Goal: Information Seeking & Learning: Learn about a topic

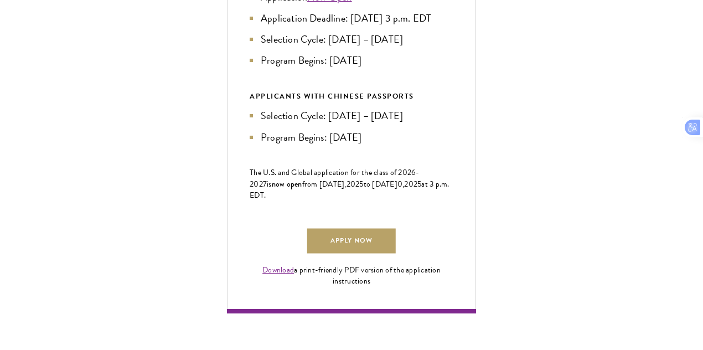
scroll to position [614, 0]
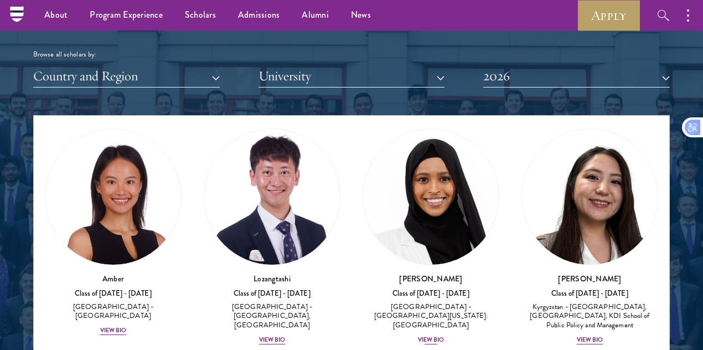
scroll to position [55, 0]
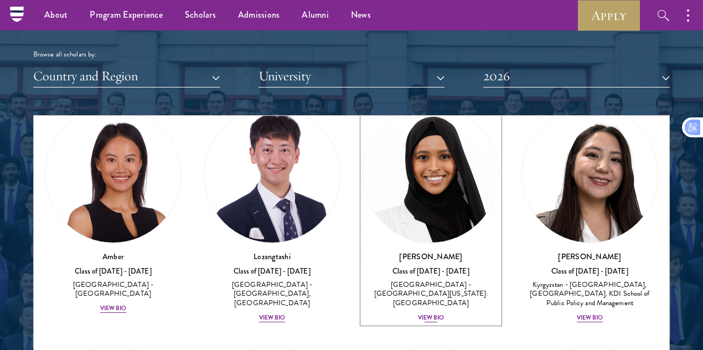
click at [418, 313] on div "View Bio" at bounding box center [431, 317] width 27 height 9
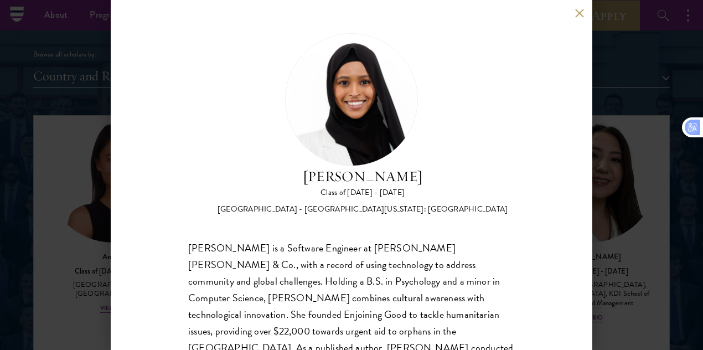
click at [118, 170] on div "[PERSON_NAME] Class of [DATE] - [DATE] [GEOGRAPHIC_DATA] - [GEOGRAPHIC_DATA][US…" at bounding box center [351, 175] width 481 height 350
click at [576, 13] on button at bounding box center [578, 12] width 9 height 9
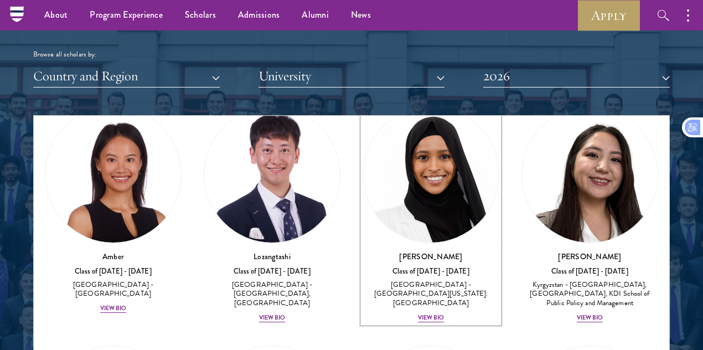
scroll to position [45, 0]
